Goal: Transaction & Acquisition: Purchase product/service

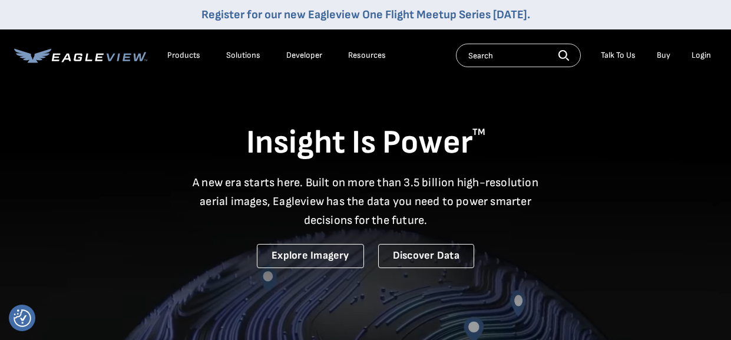
click at [710, 57] on div "Login" at bounding box center [700, 55] width 19 height 11
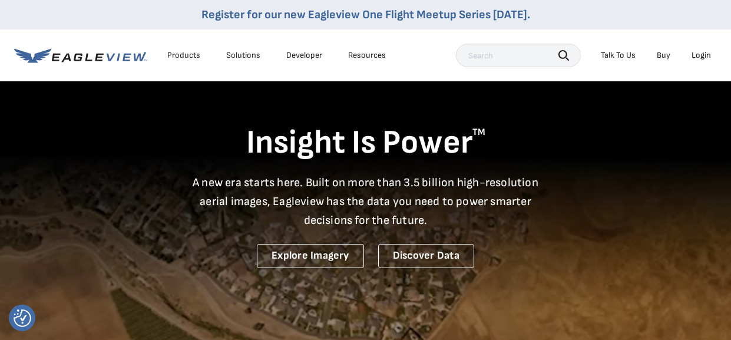
click at [699, 52] on div "Login" at bounding box center [700, 55] width 19 height 11
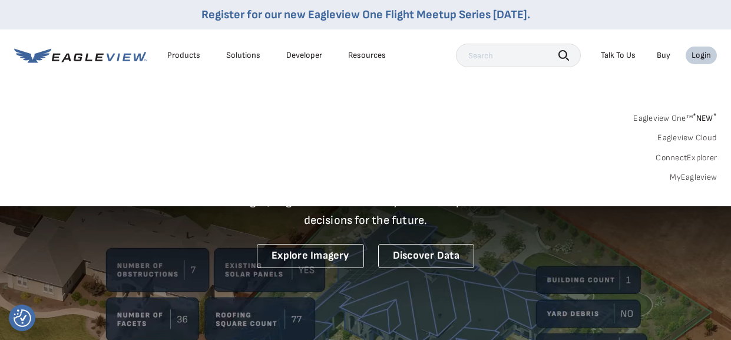
click at [689, 174] on link "MyEagleview" at bounding box center [692, 177] width 47 height 11
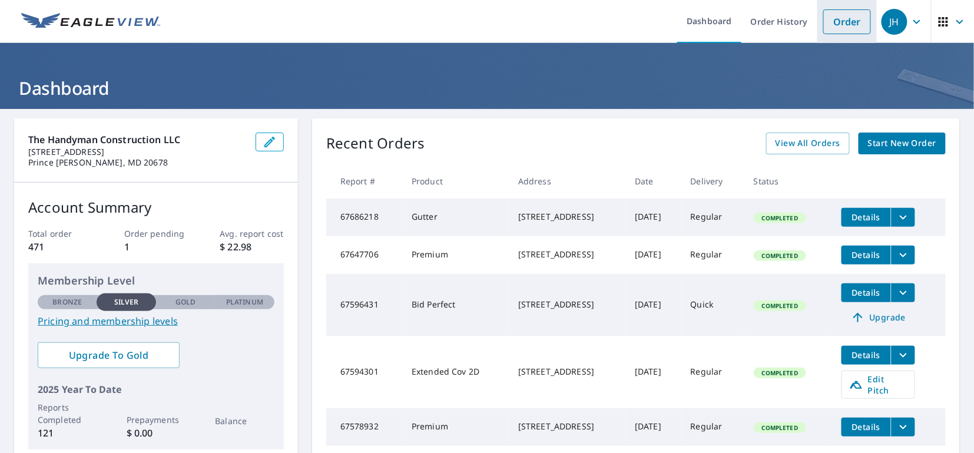
click at [851, 20] on link "Order" at bounding box center [847, 21] width 48 height 25
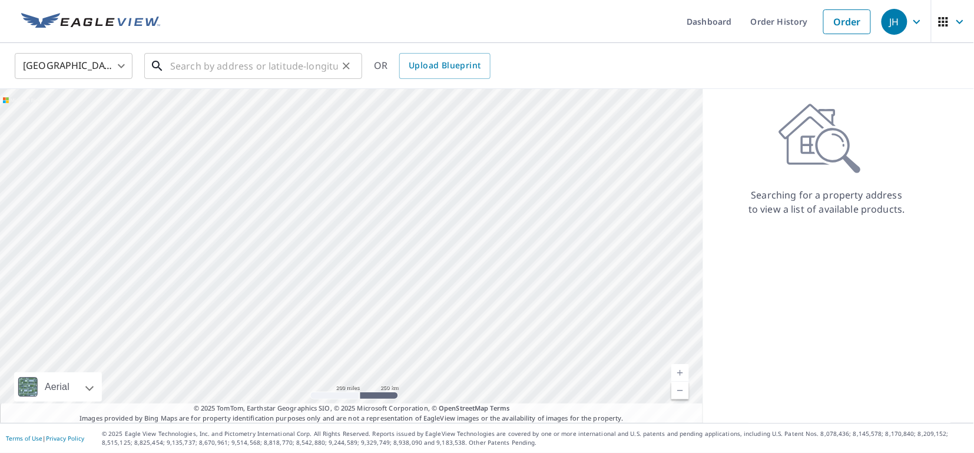
click at [218, 69] on input "text" at bounding box center [254, 65] width 168 height 33
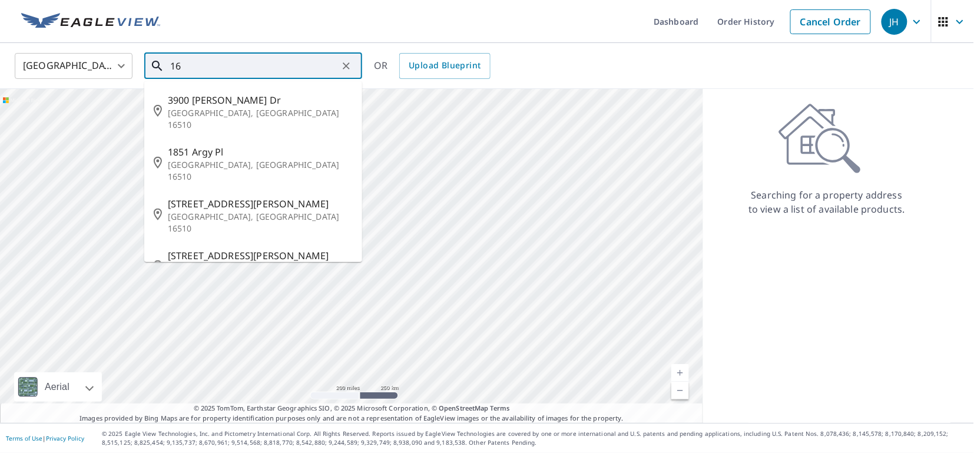
type input "1"
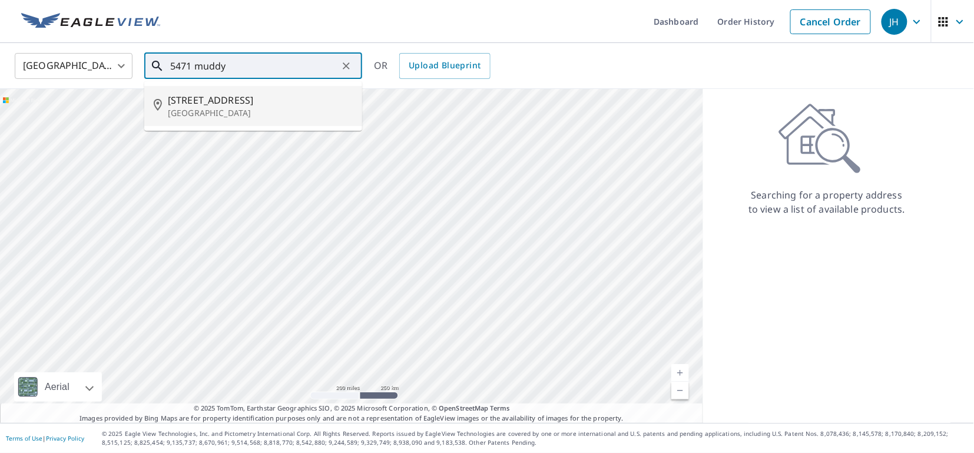
click at [253, 95] on span "5471 Muddy Creek Rd" at bounding box center [260, 100] width 185 height 14
type input "5471 Muddy Creek Rd Churchton, MD 20733"
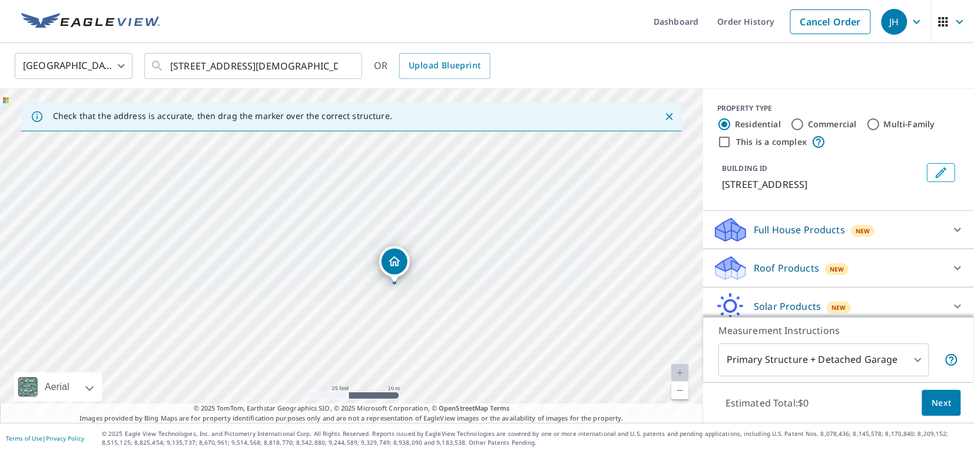
drag, startPoint x: 364, startPoint y: 206, endPoint x: 472, endPoint y: 418, distance: 237.8
click at [472, 418] on div "Check that the address is accurate, then drag the marker over the correct struc…" at bounding box center [351, 256] width 703 height 334
click at [506, 362] on div "5471 Muddy Creek Rd Churchton, MD 20733" at bounding box center [351, 256] width 703 height 334
drag, startPoint x: 518, startPoint y: 325, endPoint x: 509, endPoint y: 251, distance: 74.1
click at [509, 252] on div "5471 Muddy Creek Rd Churchton, MD 20733" at bounding box center [351, 256] width 703 height 334
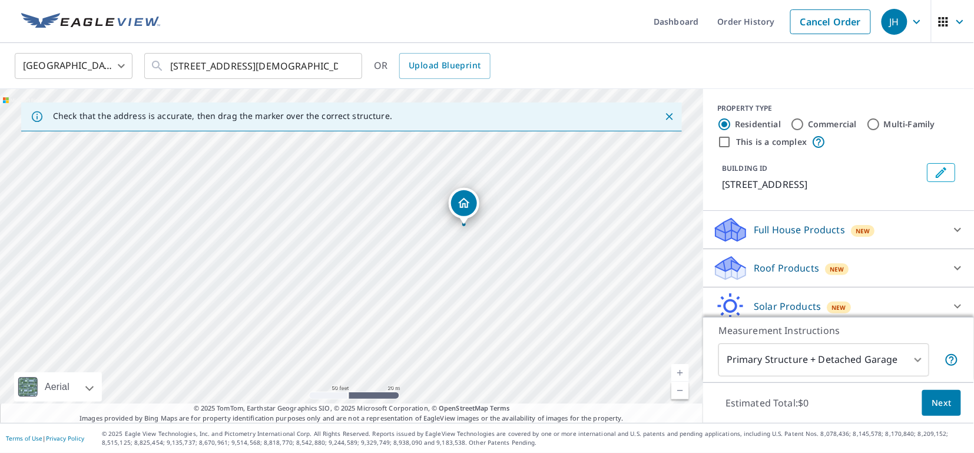
click at [956, 275] on icon at bounding box center [957, 268] width 14 height 14
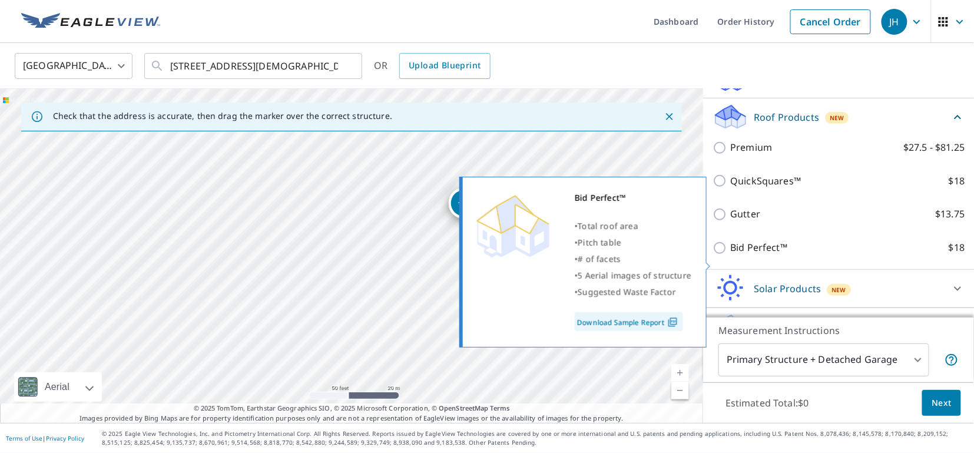
scroll to position [150, 0]
click at [718, 256] on input "Bid Perfect™ $18" at bounding box center [721, 248] width 18 height 14
checkbox input "true"
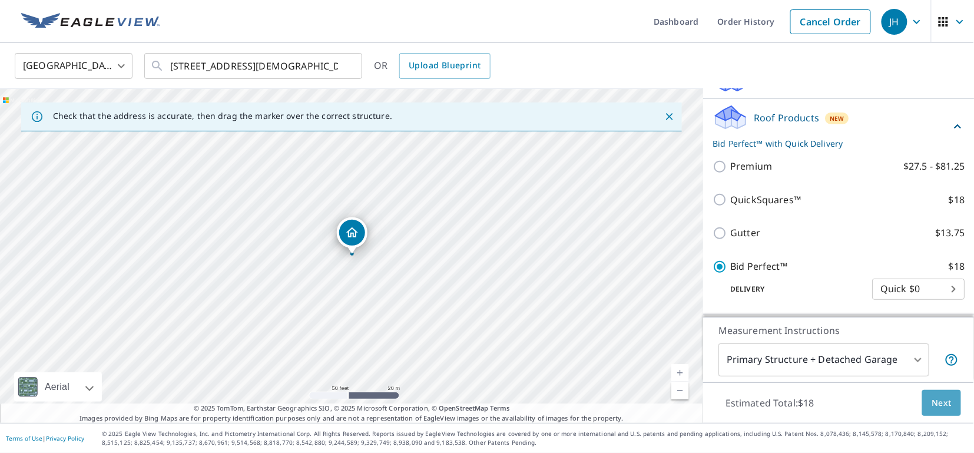
click at [953, 409] on button "Next" at bounding box center [941, 403] width 39 height 26
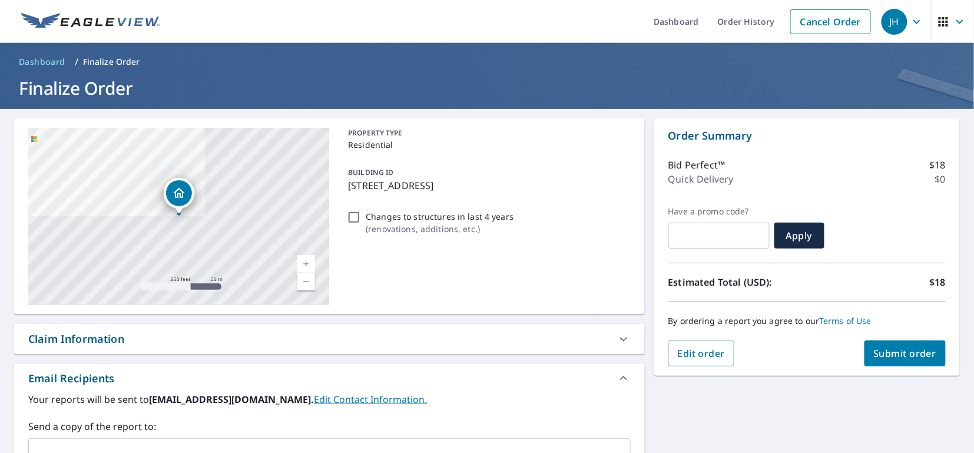
click at [914, 356] on span "Submit order" at bounding box center [905, 353] width 63 height 13
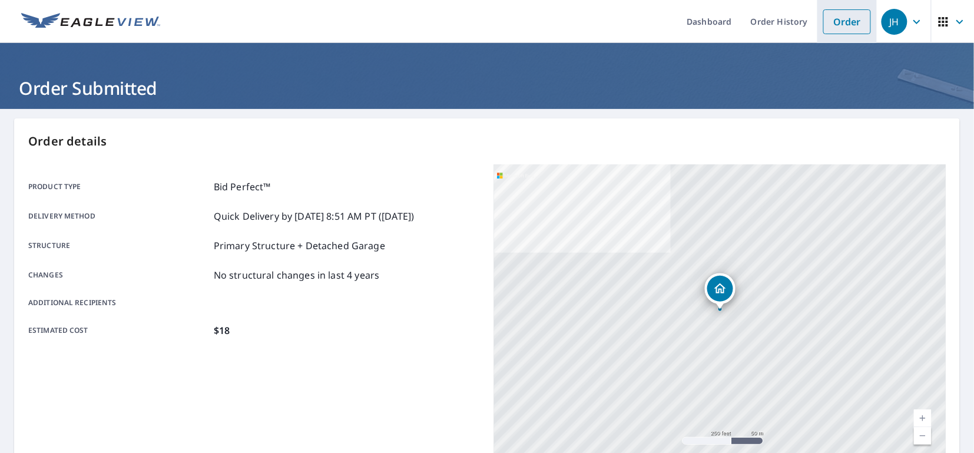
click at [857, 24] on link "Order" at bounding box center [847, 21] width 48 height 25
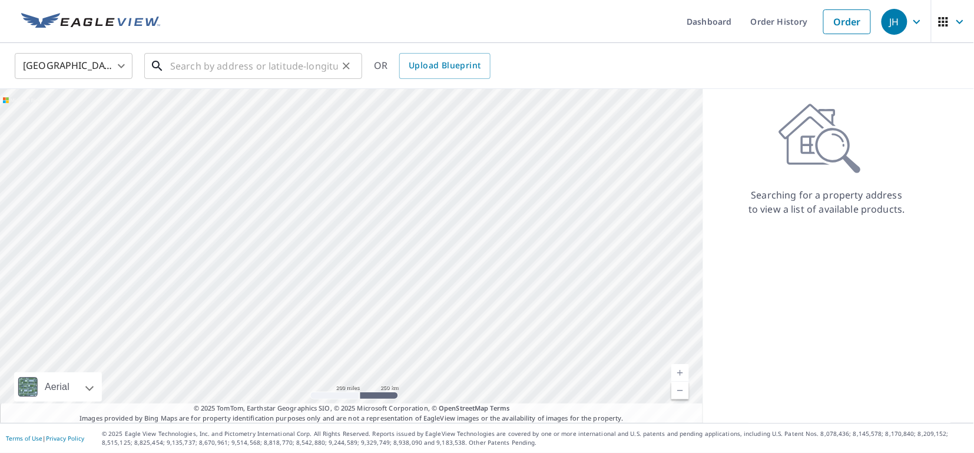
click at [235, 54] on input "text" at bounding box center [254, 65] width 168 height 33
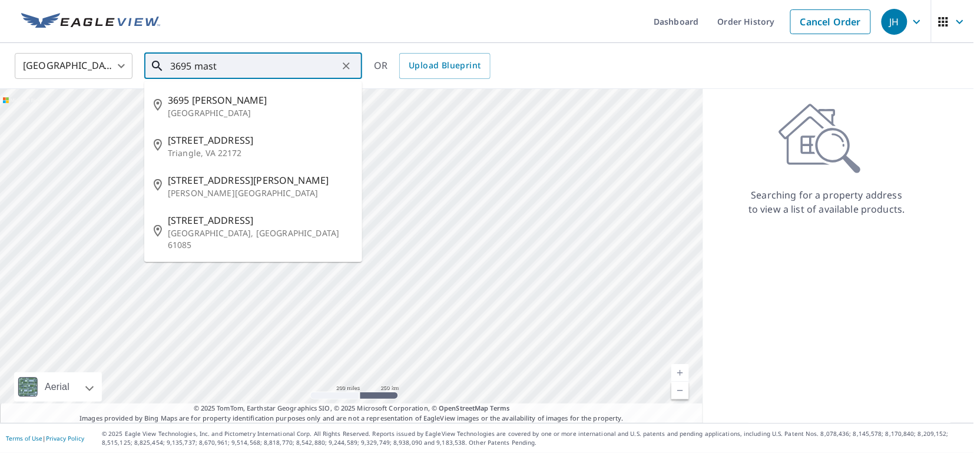
click at [228, 68] on input "3695 mast" at bounding box center [254, 65] width 168 height 33
click at [235, 150] on p "Triangle, VA 22172" at bounding box center [260, 153] width 185 height 12
type input "3695 Masthead Trl Triangle, VA 22172"
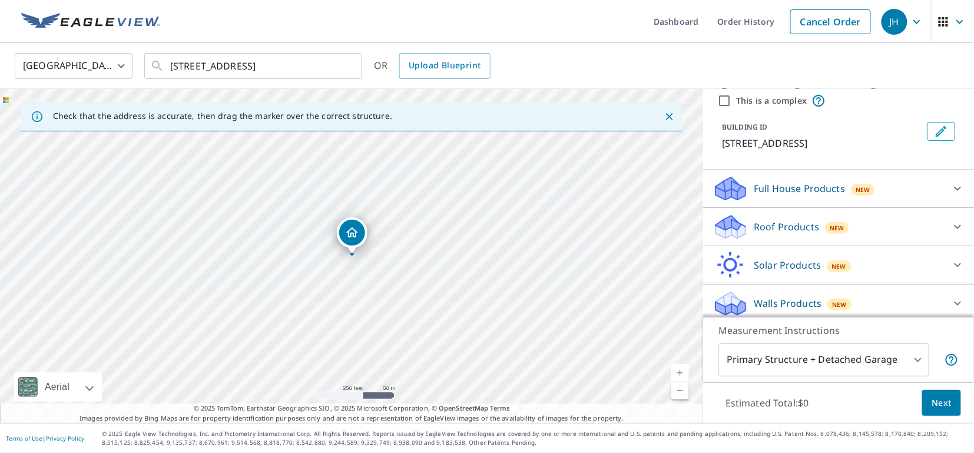
scroll to position [48, 0]
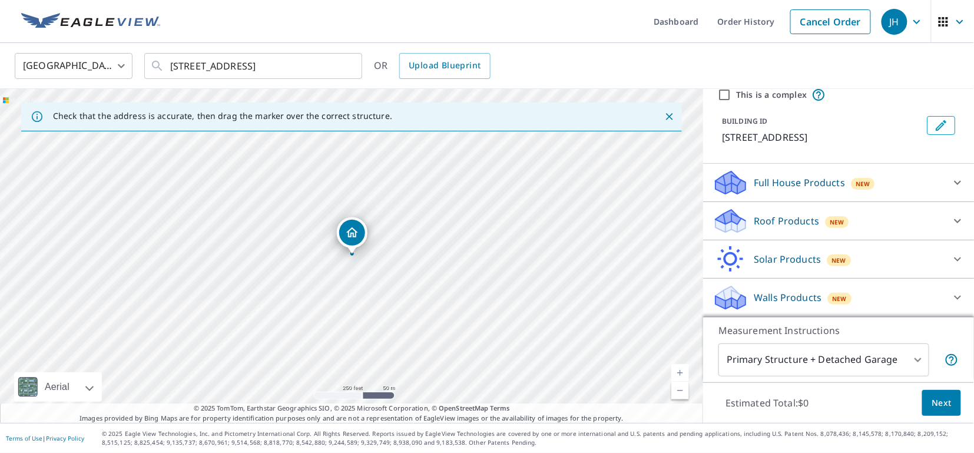
click at [956, 219] on icon at bounding box center [957, 221] width 14 height 14
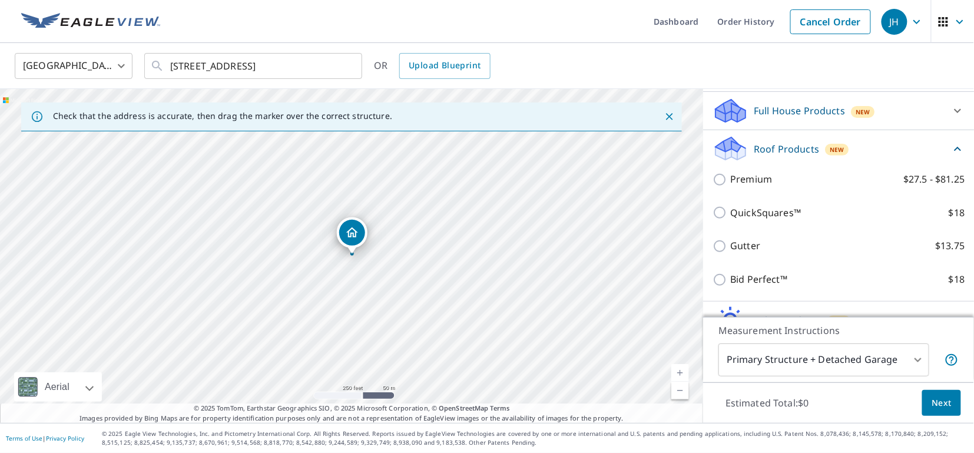
scroll to position [140, 0]
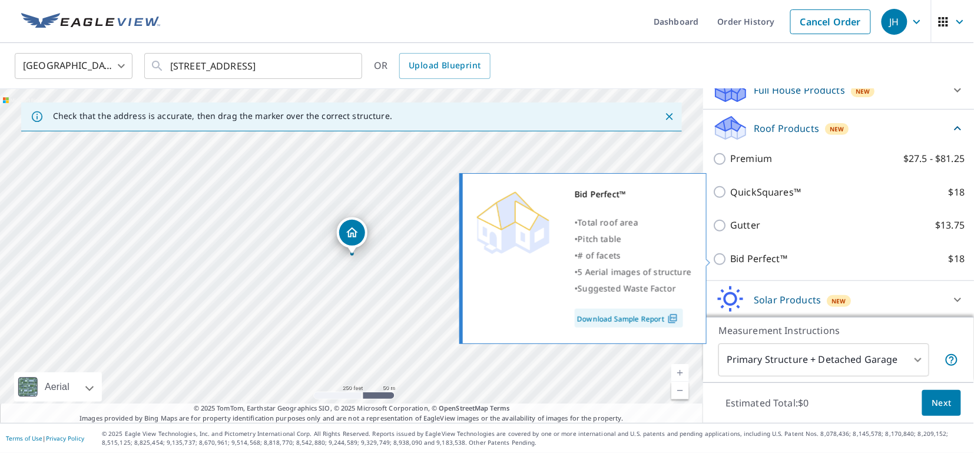
click at [714, 256] on input "Bid Perfect™ $18" at bounding box center [721, 259] width 18 height 14
checkbox input "true"
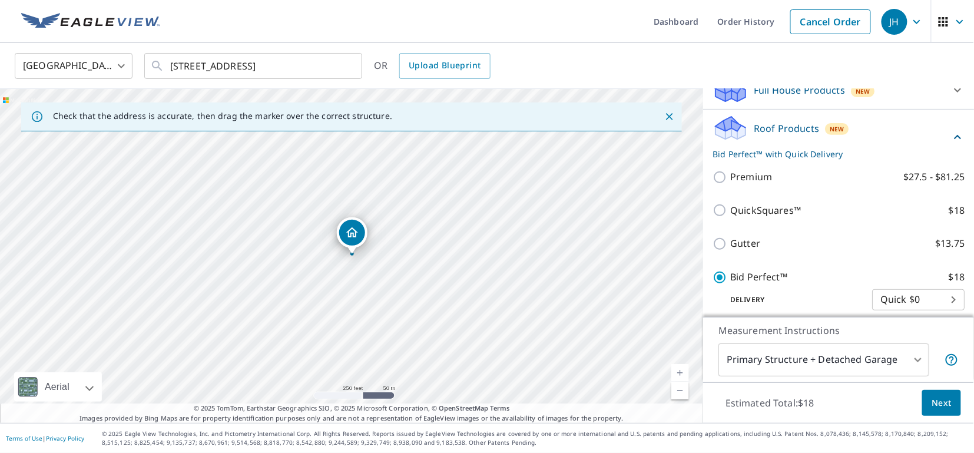
click at [943, 410] on button "Next" at bounding box center [941, 403] width 39 height 26
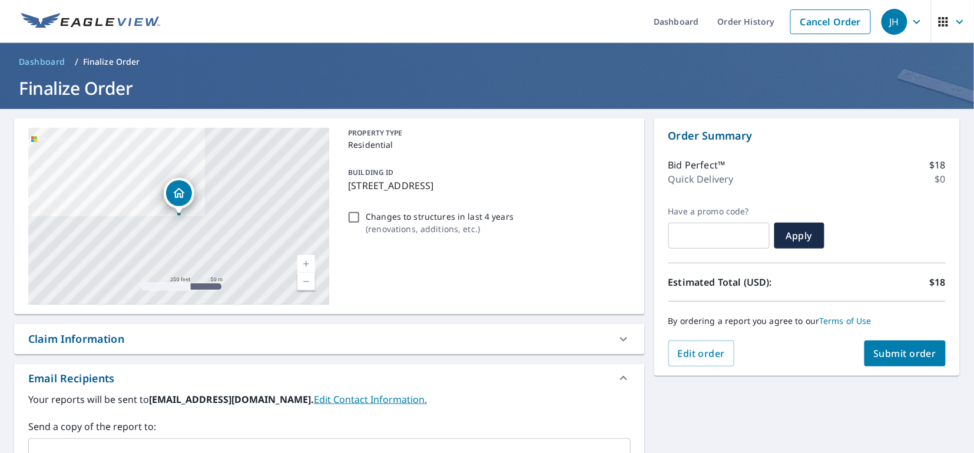
click at [911, 350] on span "Submit order" at bounding box center [905, 353] width 63 height 13
